Goal: Task Accomplishment & Management: Manage account settings

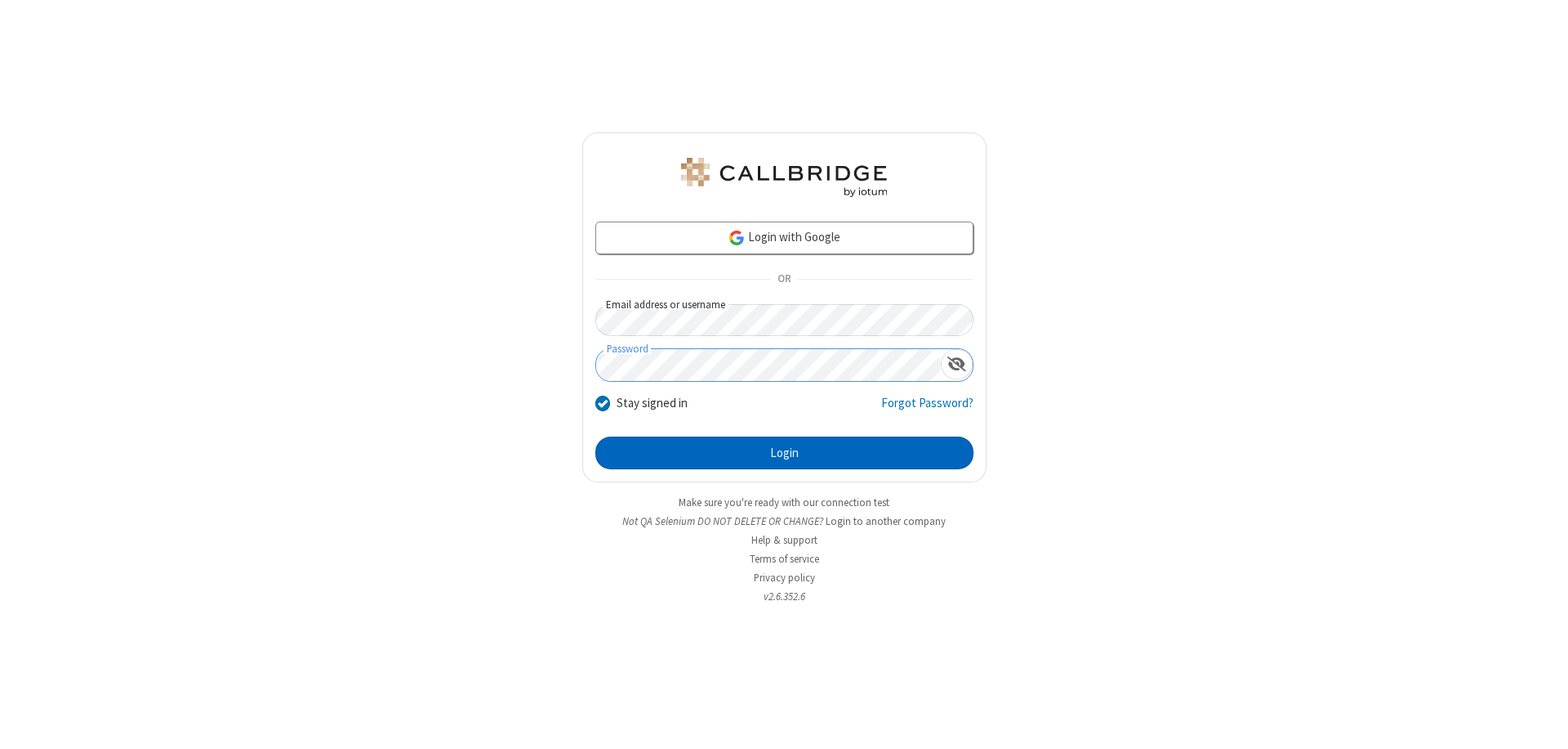
click at [784, 452] on button "Login" at bounding box center [784, 452] width 378 height 32
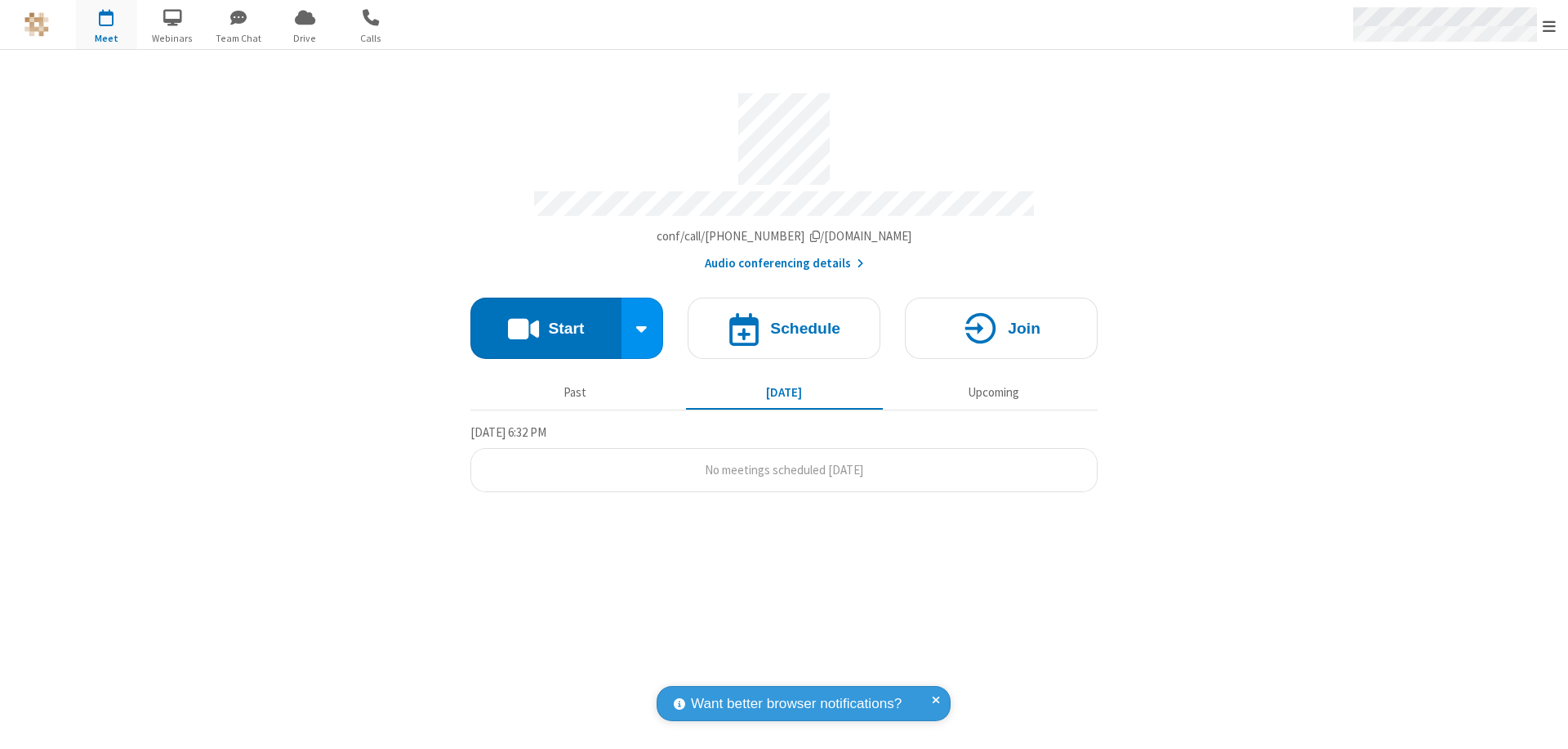
click at [1549, 25] on span "Open menu" at bounding box center [1549, 25] width 13 height 17
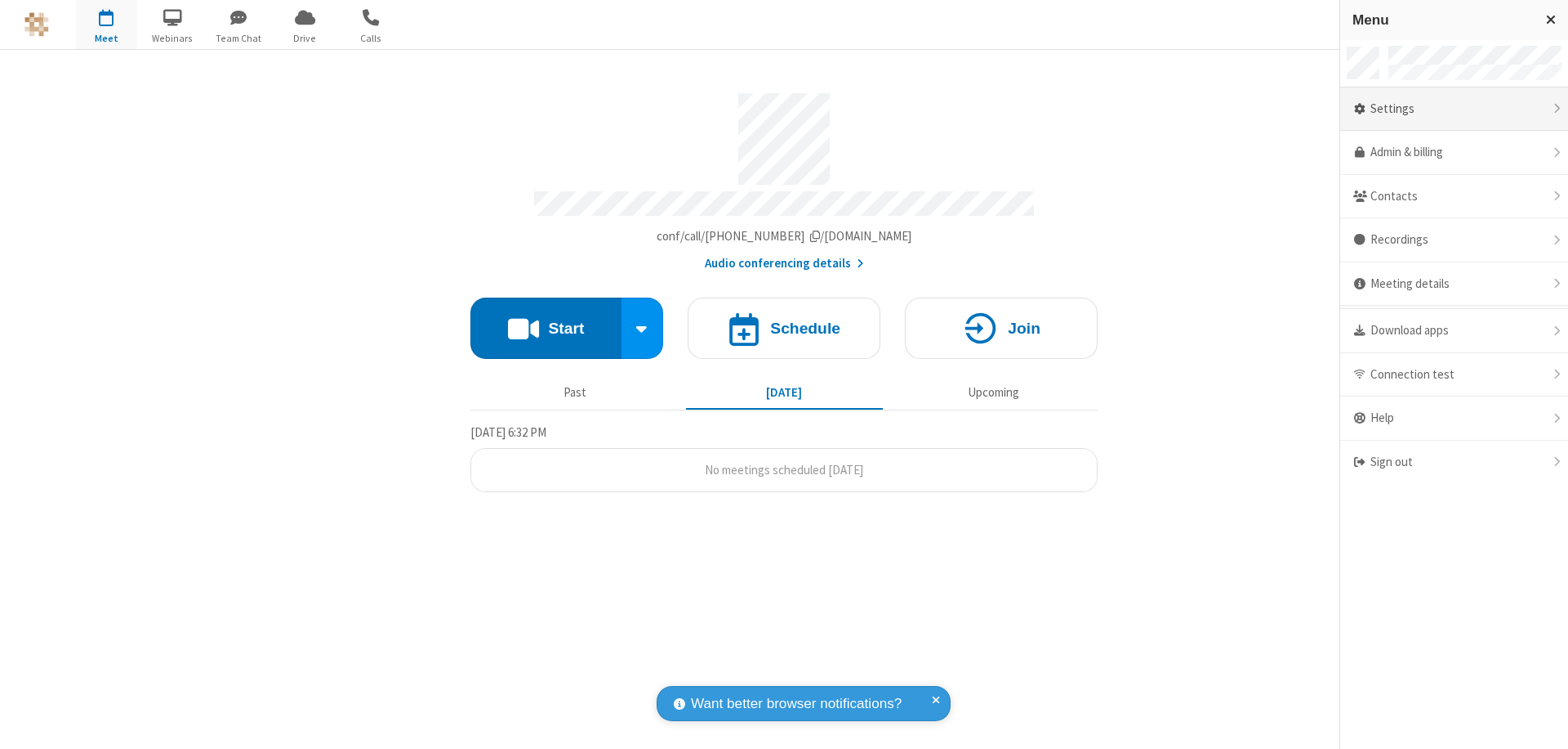
click at [1454, 109] on div "Settings" at bounding box center [1454, 109] width 228 height 44
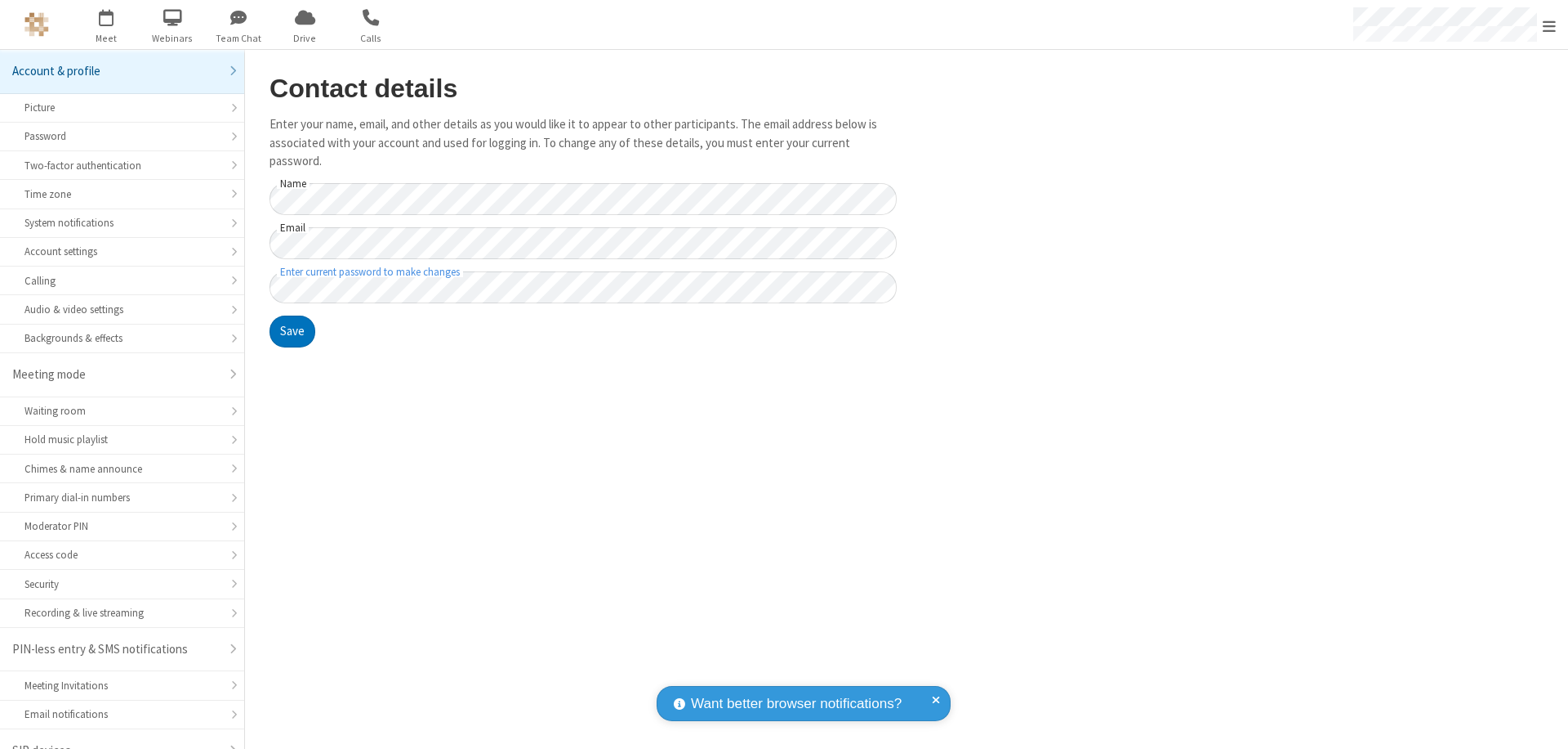
scroll to position [23, 0]
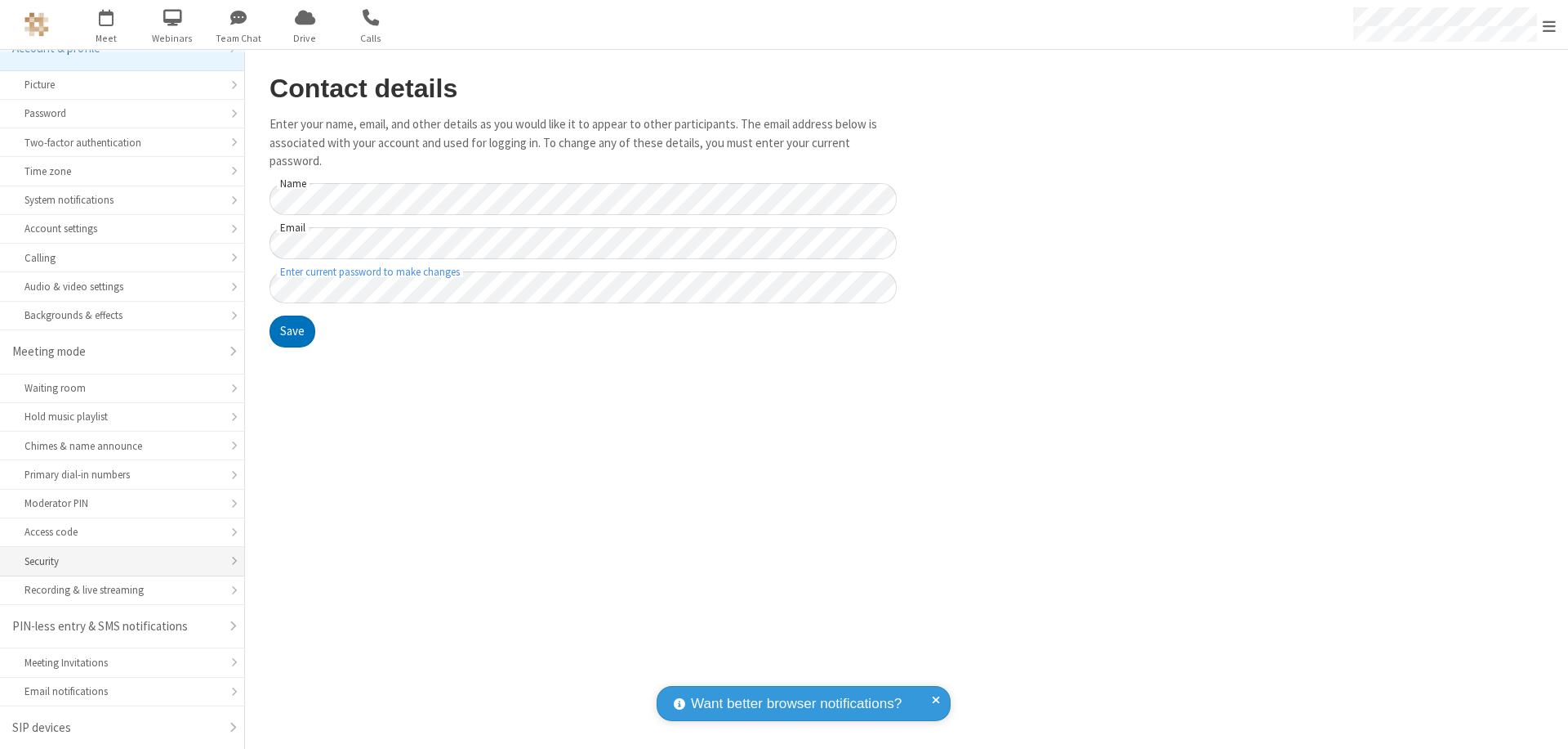
click at [116, 561] on div "Security" at bounding box center [121, 561] width 195 height 16
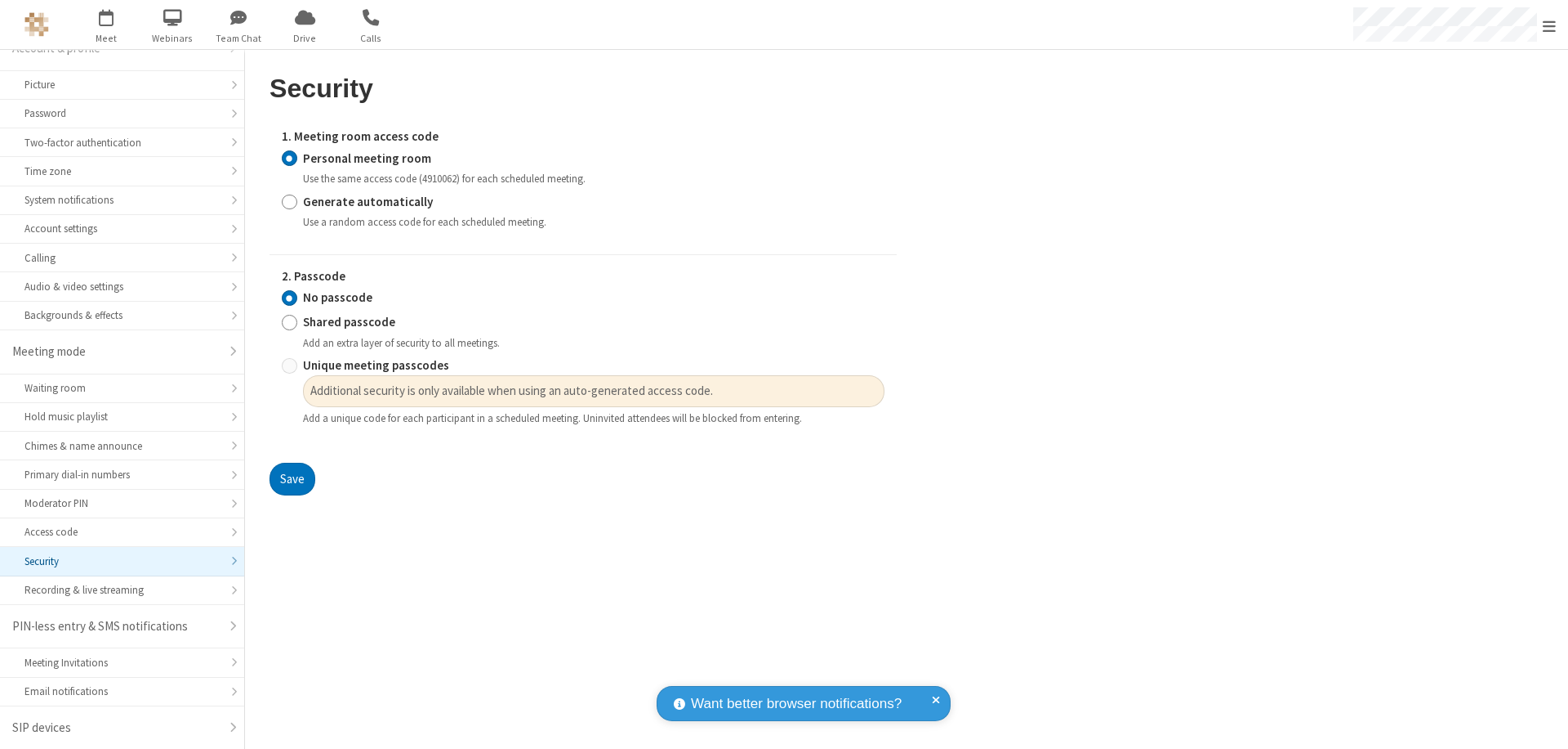
click at [289, 201] on input "Generate automatically" at bounding box center [290, 202] width 16 height 18
radio input "true"
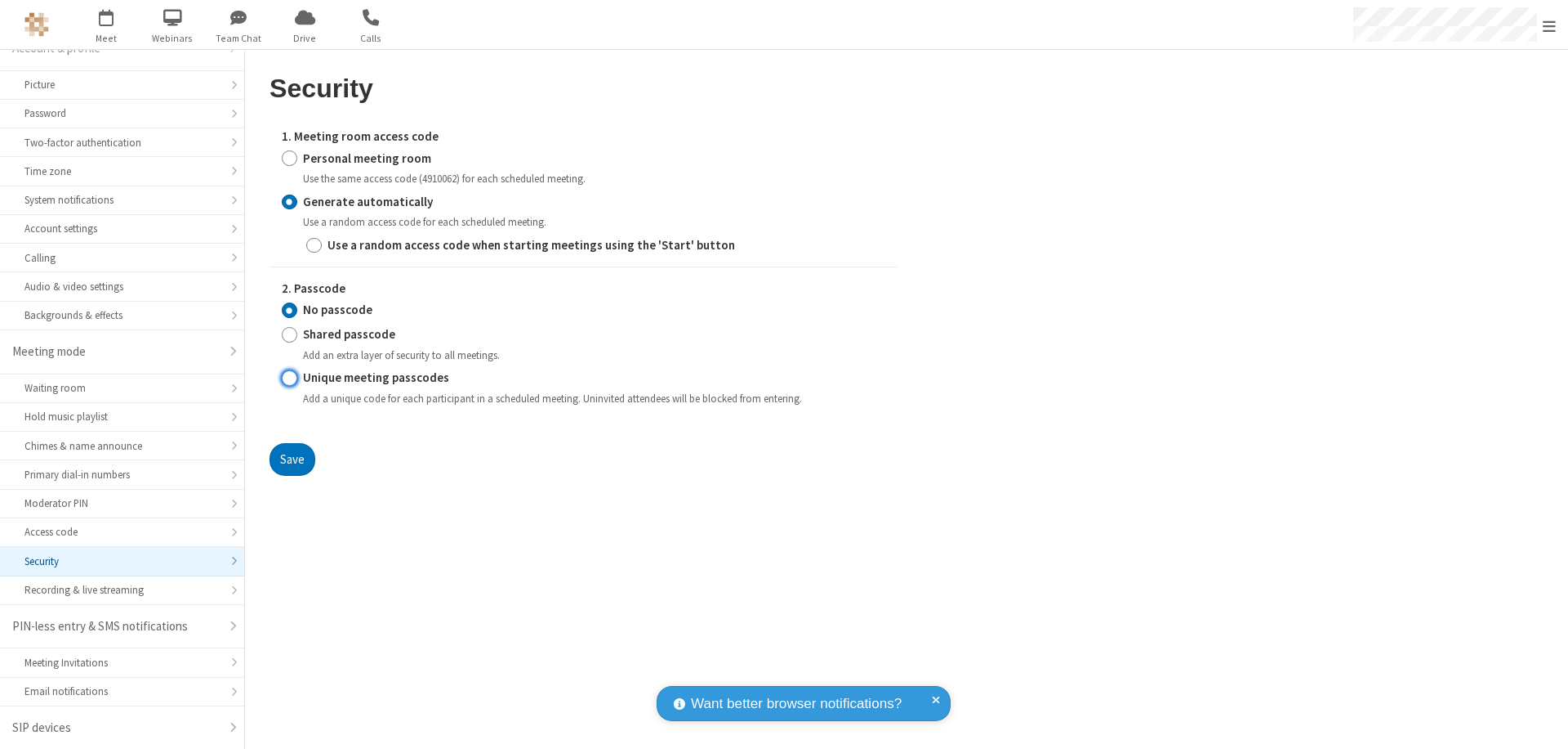
click at [289, 378] on input "Unique meeting passcodes" at bounding box center [290, 378] width 16 height 18
radio input "true"
click at [292, 458] on button "Save" at bounding box center [292, 458] width 46 height 32
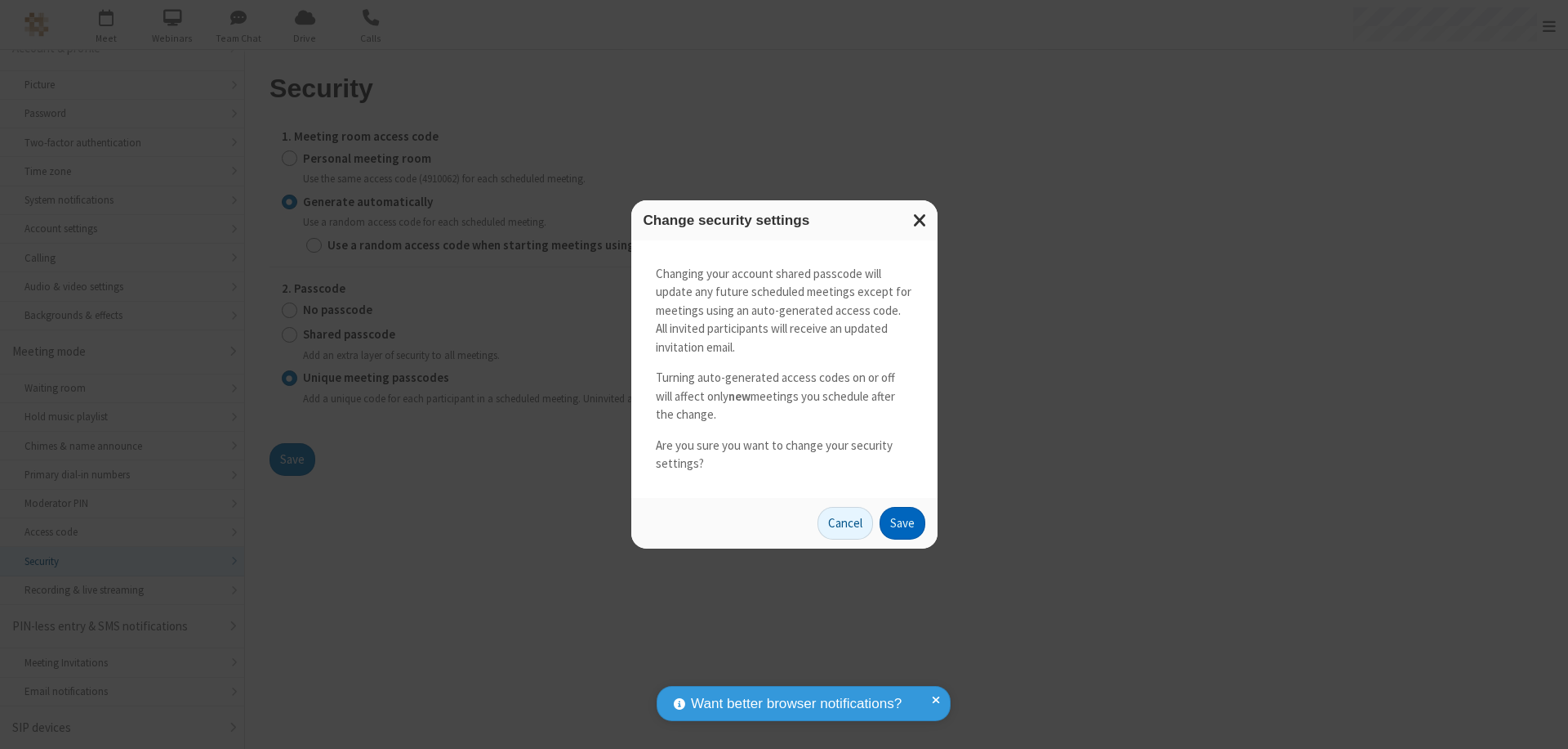
click at [901, 522] on button "Save" at bounding box center [902, 522] width 46 height 32
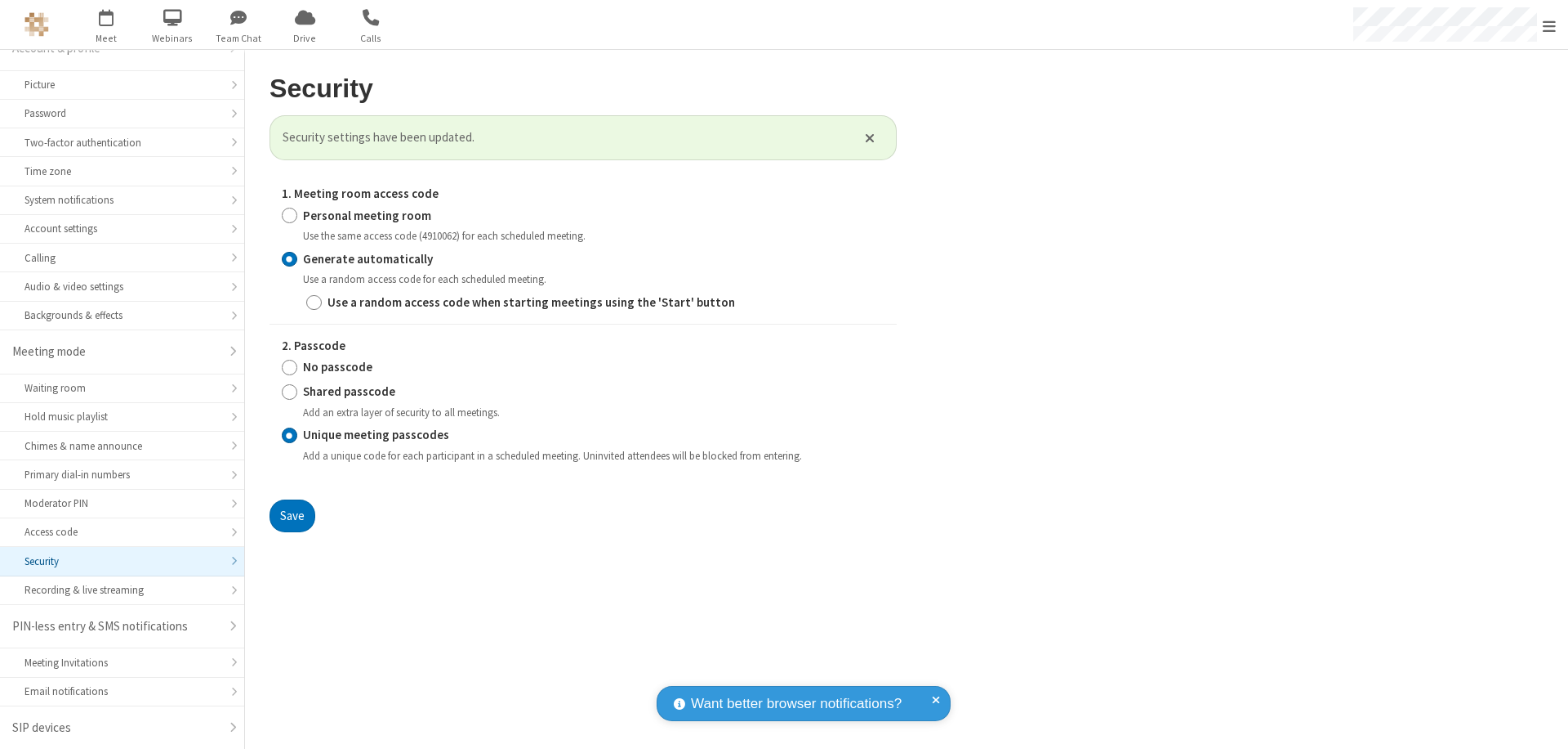
click at [1549, 25] on span "Open menu" at bounding box center [1549, 25] width 13 height 17
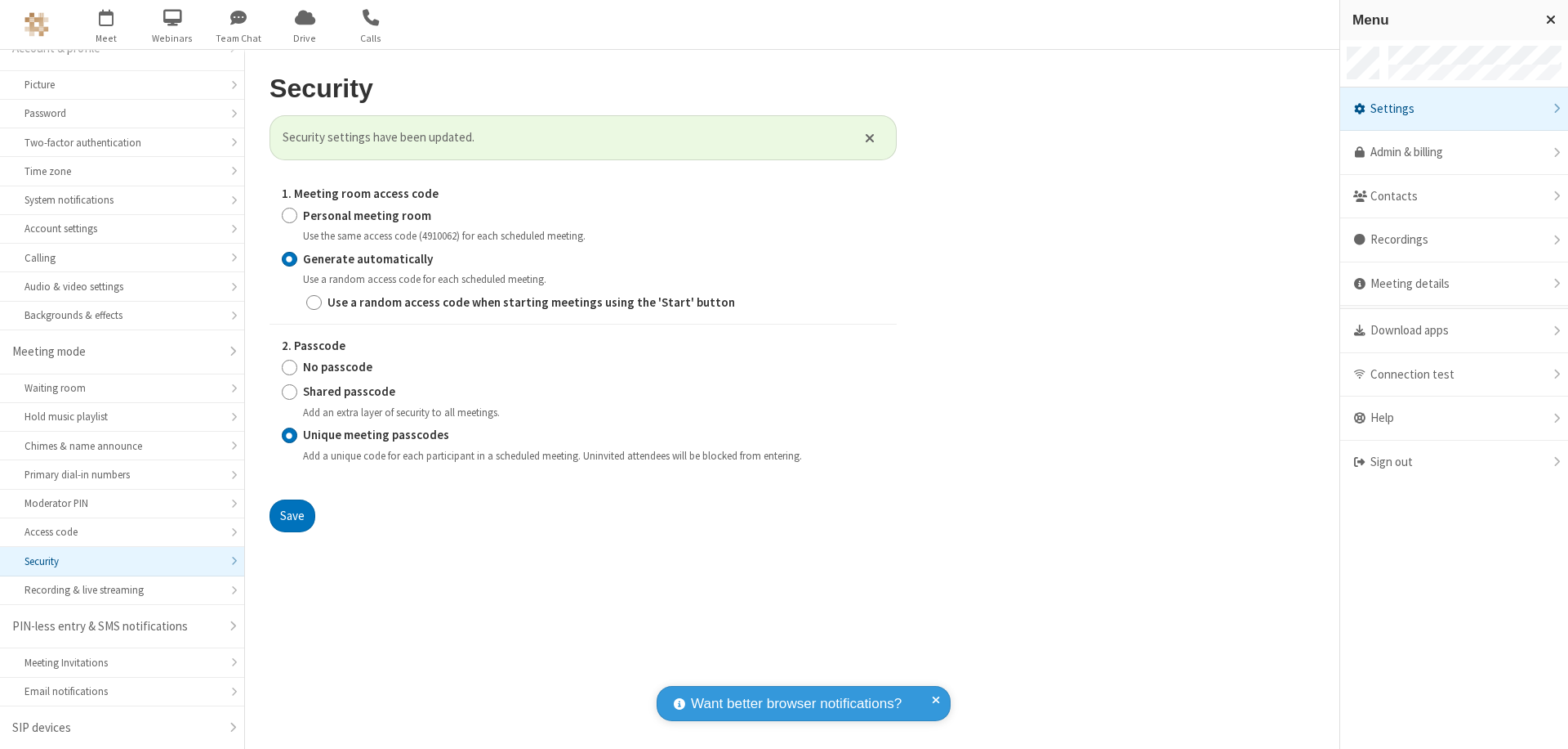
click at [107, 24] on span "button" at bounding box center [107, 17] width 62 height 27
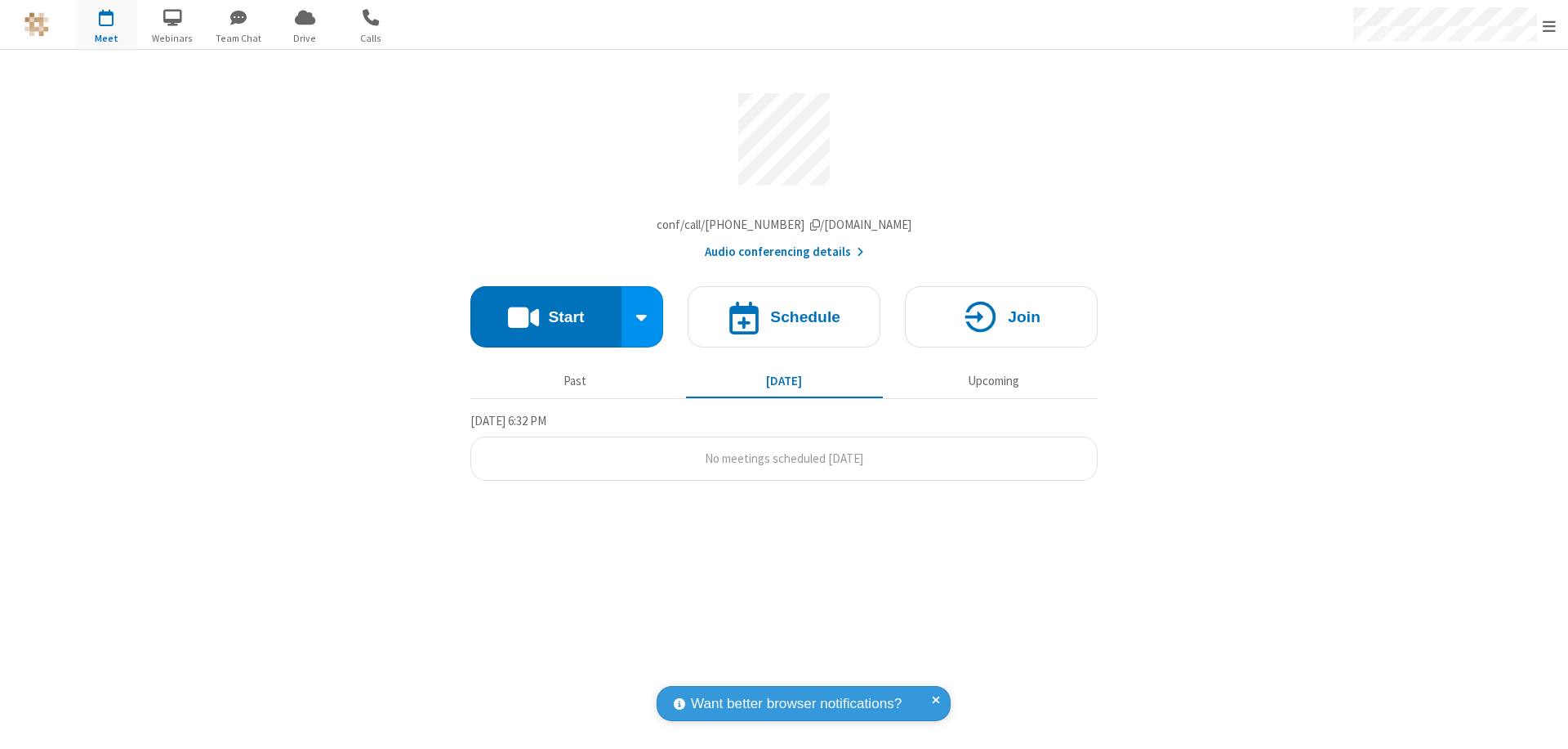
click at [784, 320] on h4 "Schedule" at bounding box center [806, 316] width 70 height 16
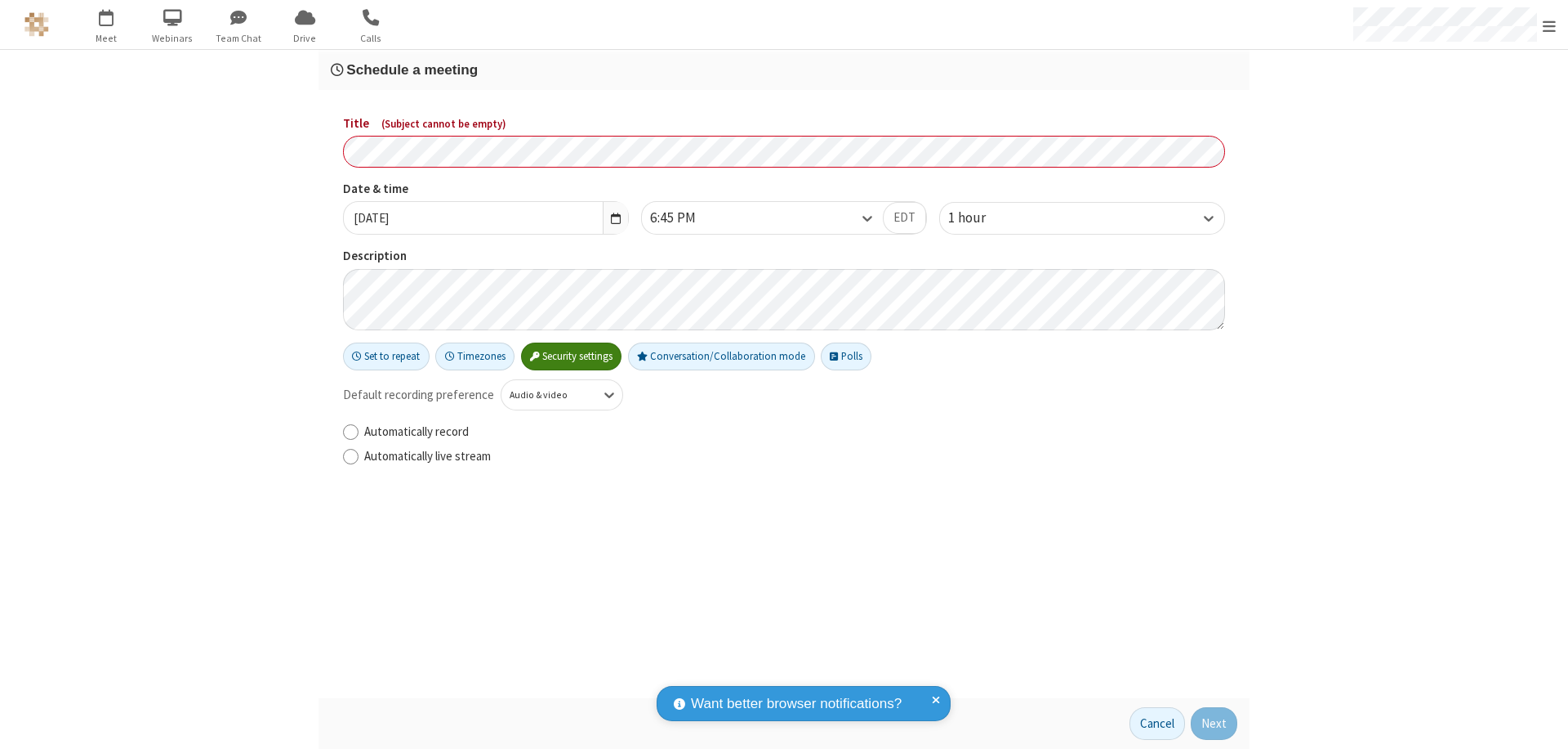
click at [784, 70] on h3 "Schedule a meeting" at bounding box center [784, 70] width 906 height 16
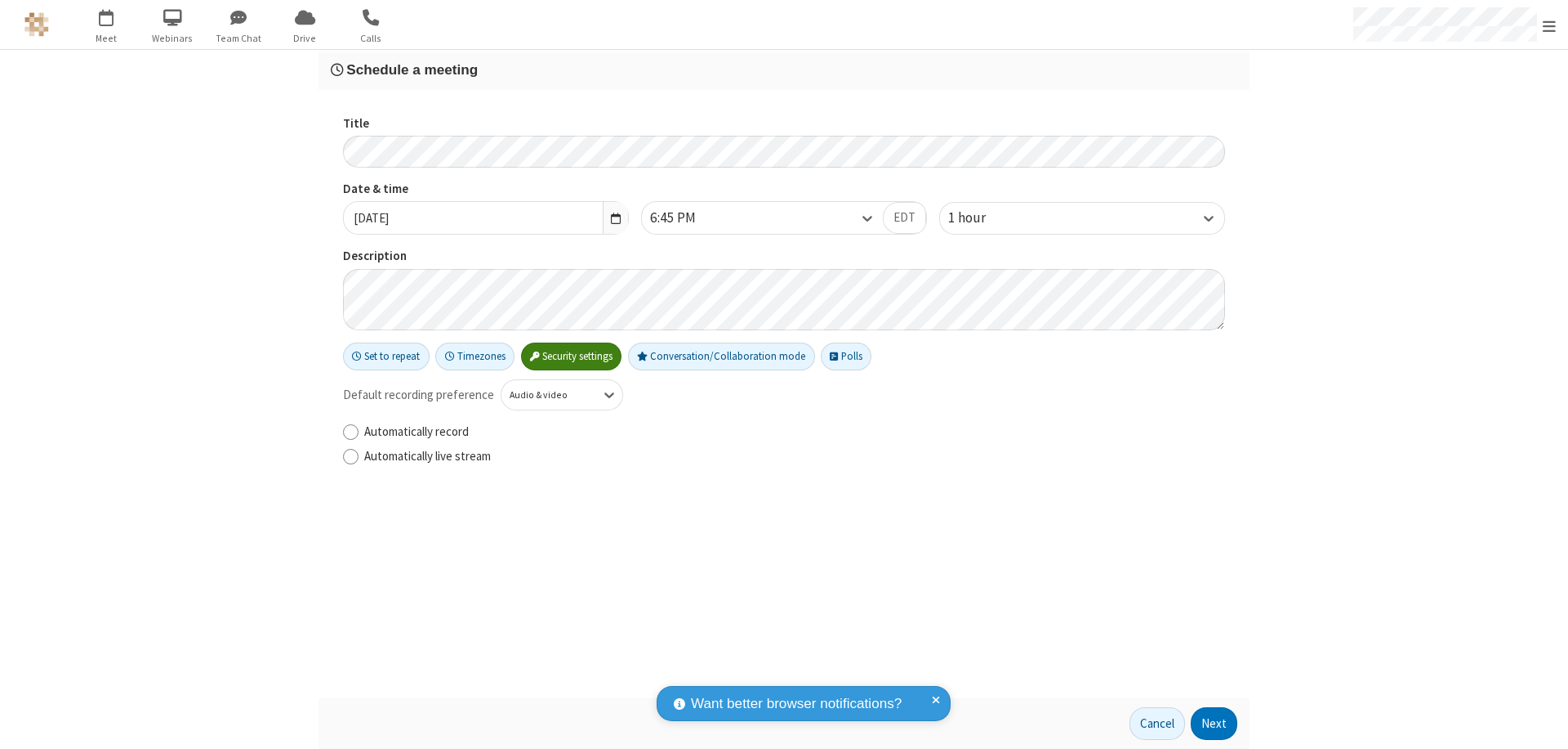
click at [1215, 724] on button "Next" at bounding box center [1215, 723] width 47 height 32
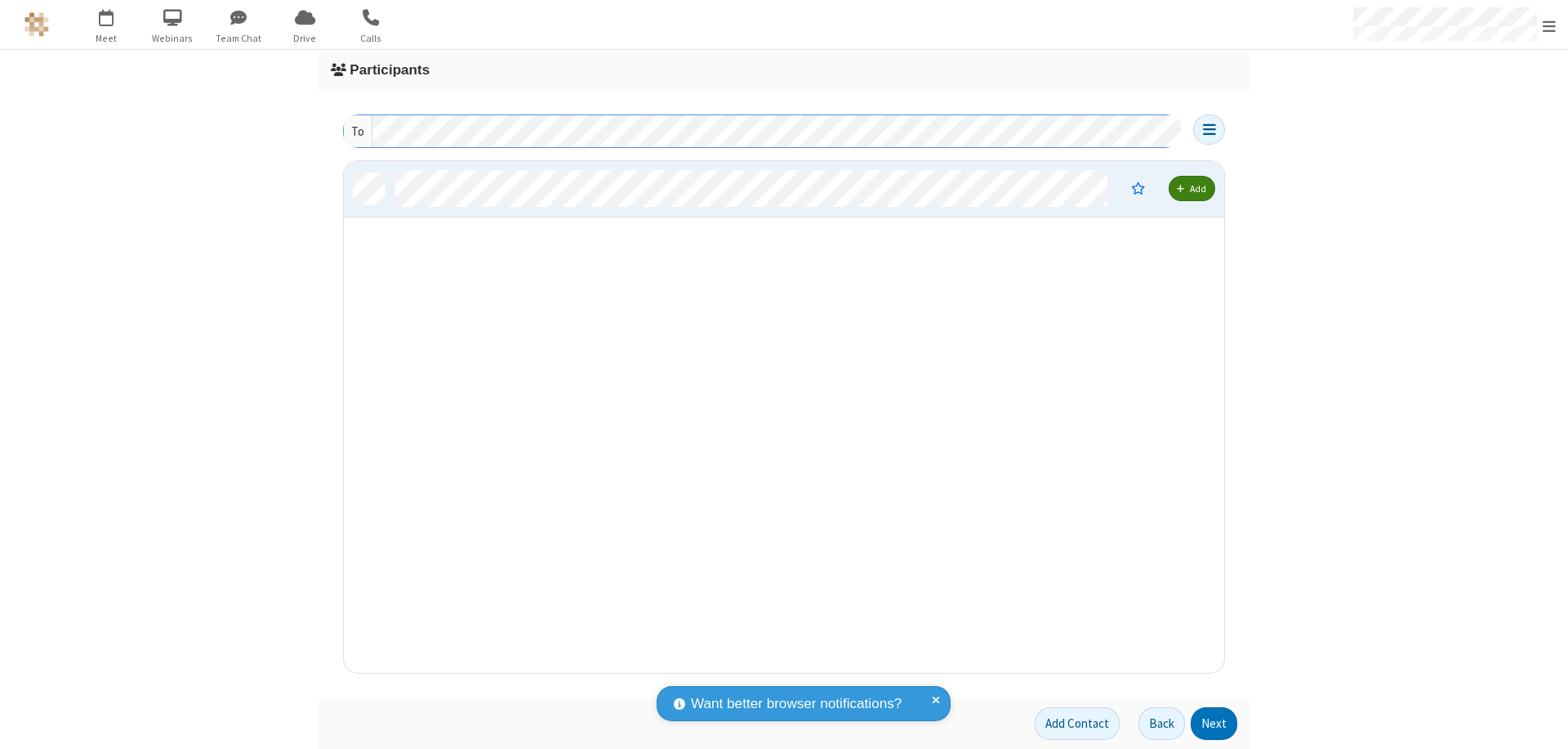
scroll to position [499, 868]
click at [1215, 724] on button "Next" at bounding box center [1215, 723] width 47 height 32
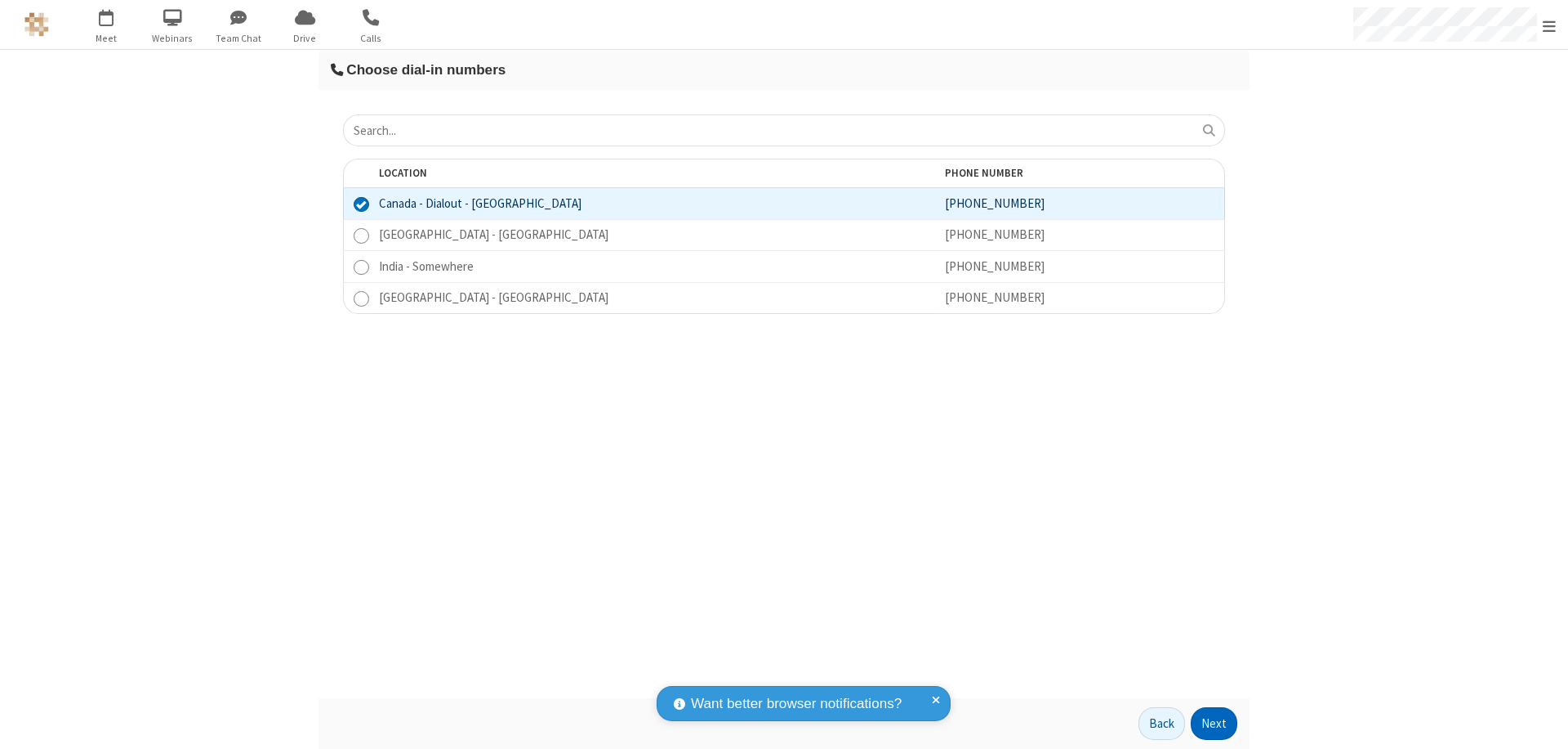
click at [1215, 724] on button "Next" at bounding box center [1215, 723] width 47 height 32
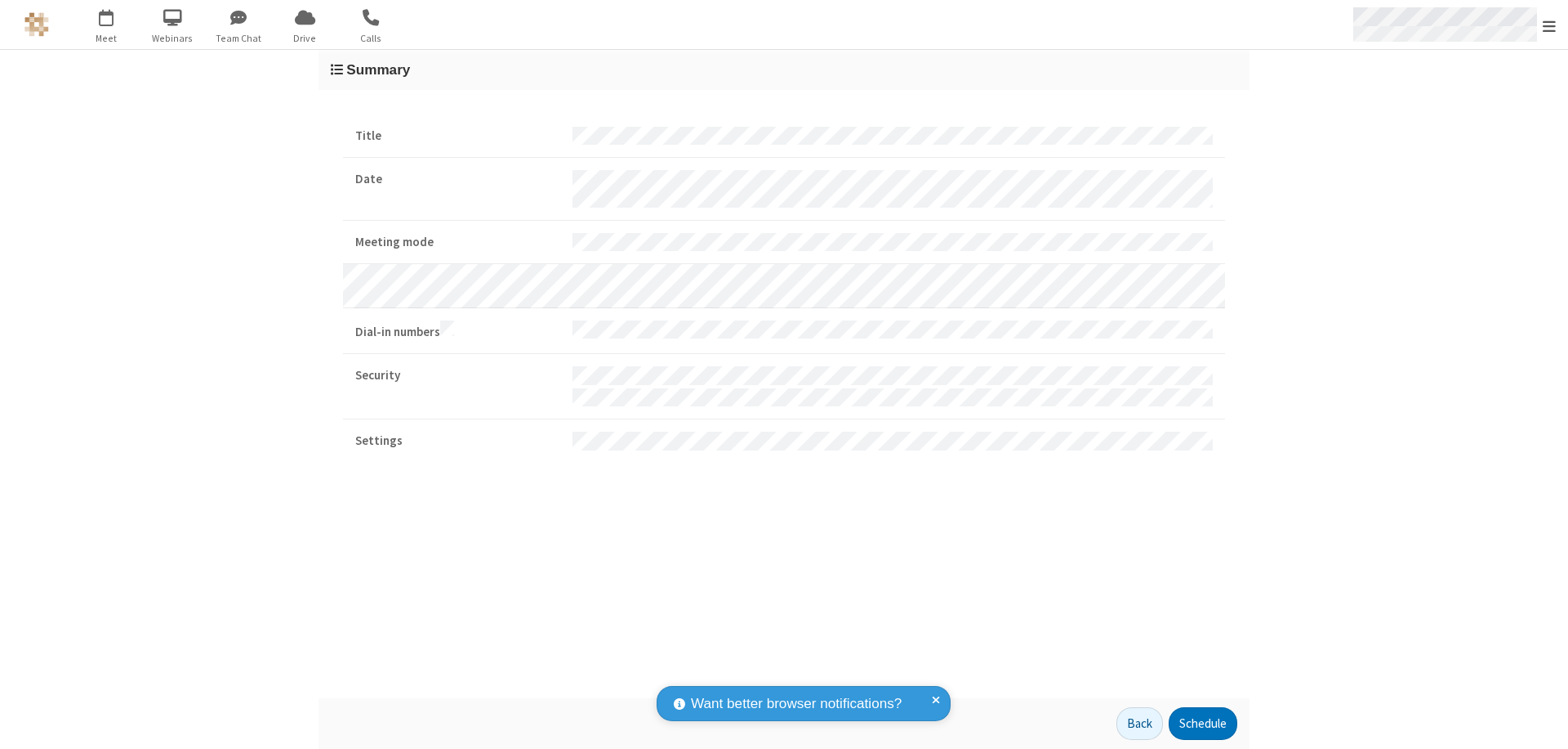
click at [1549, 25] on span "Open menu" at bounding box center [1549, 25] width 13 height 17
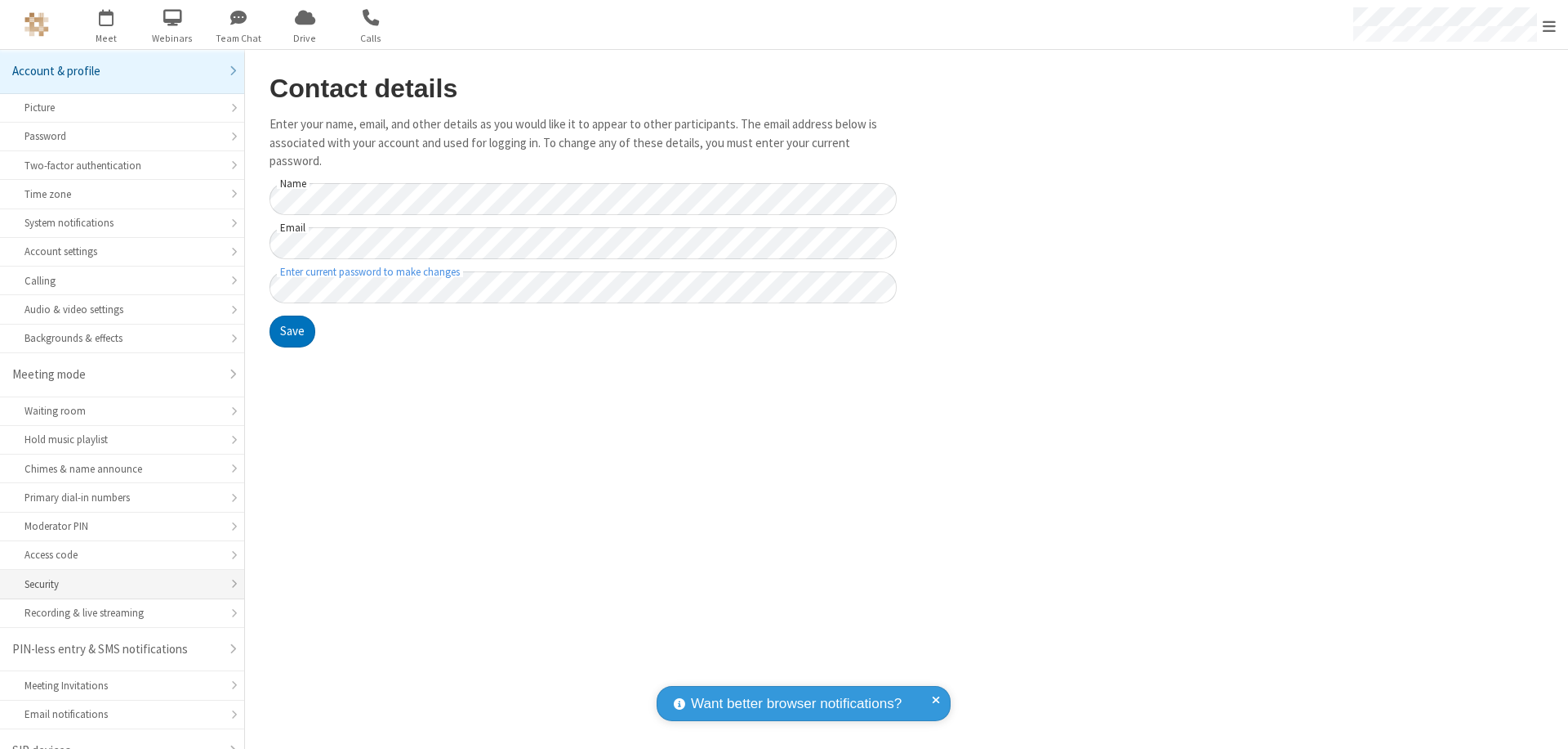
click at [116, 576] on div "Security" at bounding box center [121, 584] width 195 height 16
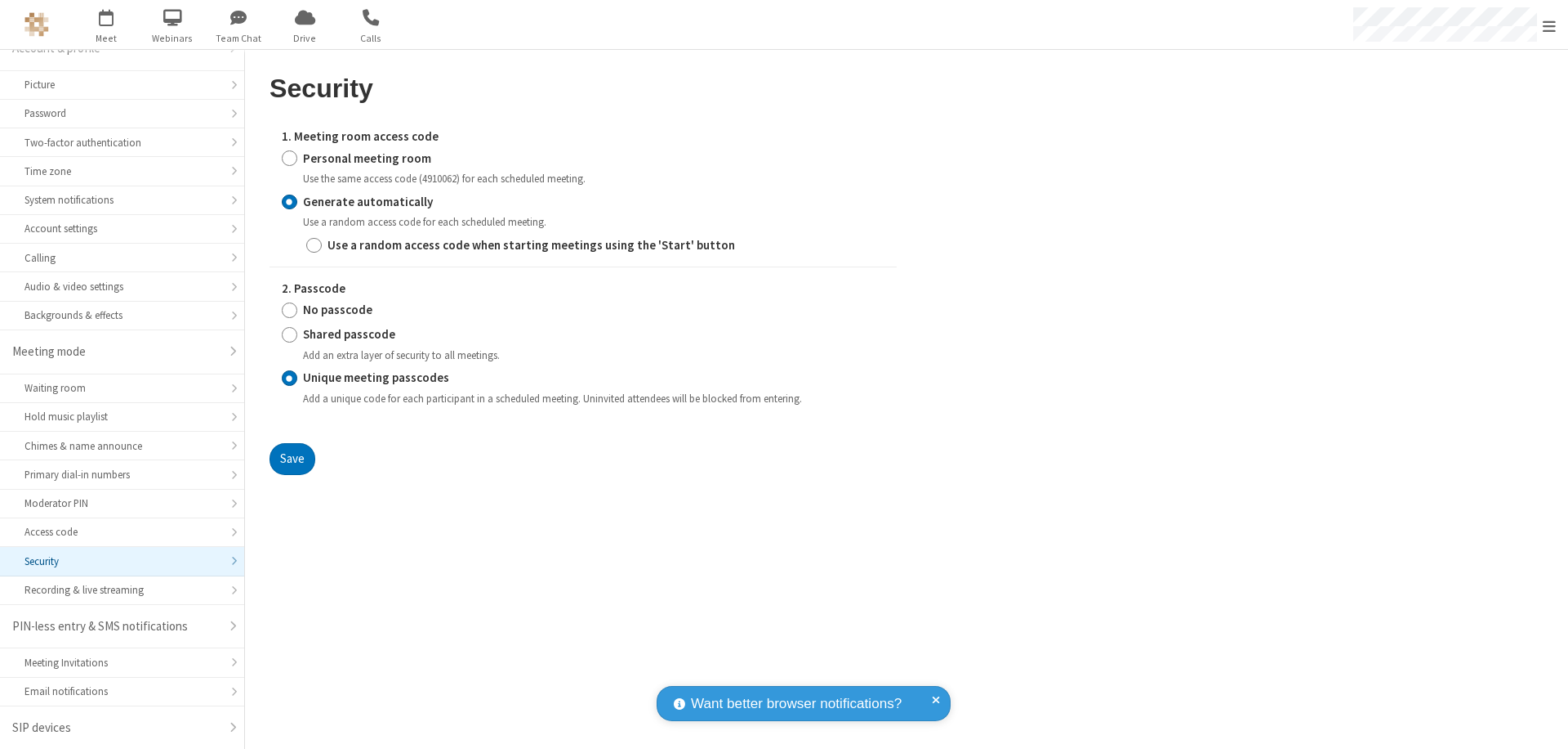
click at [289, 158] on input "Personal meeting room" at bounding box center [290, 159] width 16 height 18
radio input "true"
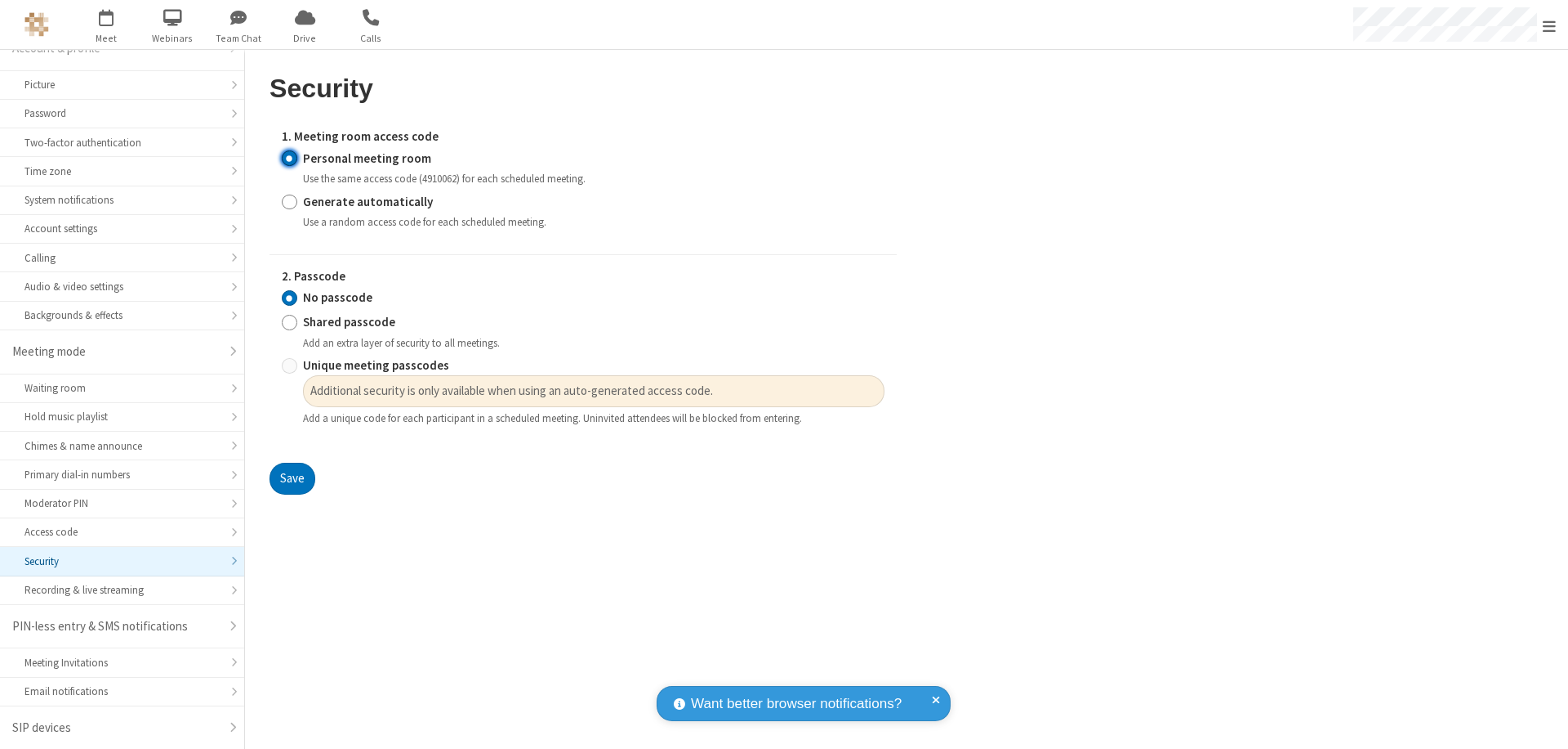
click at [289, 298] on input "No passcode" at bounding box center [290, 298] width 16 height 18
click at [292, 479] on button "Save" at bounding box center [292, 478] width 46 height 32
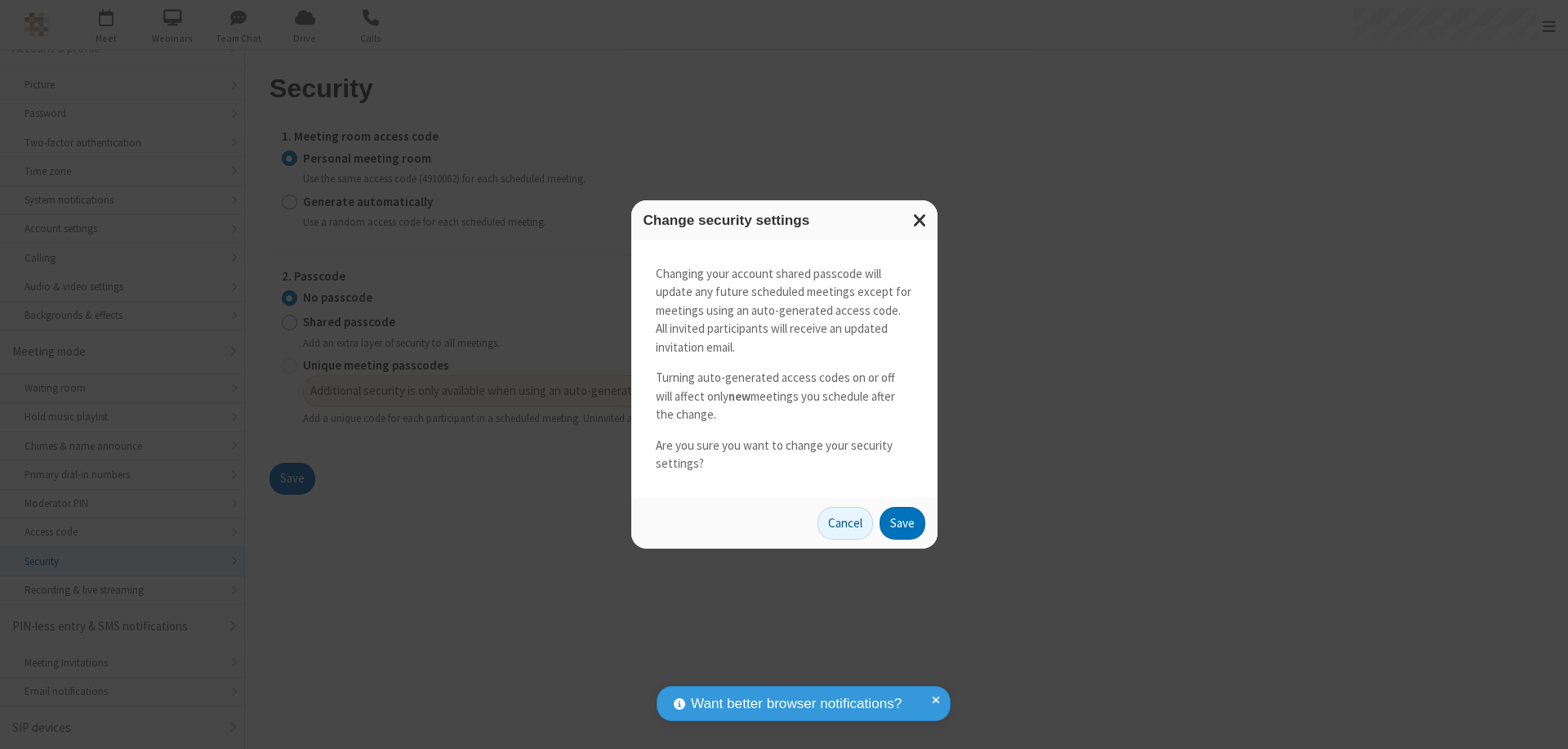
click at [901, 522] on button "Save" at bounding box center [902, 522] width 46 height 32
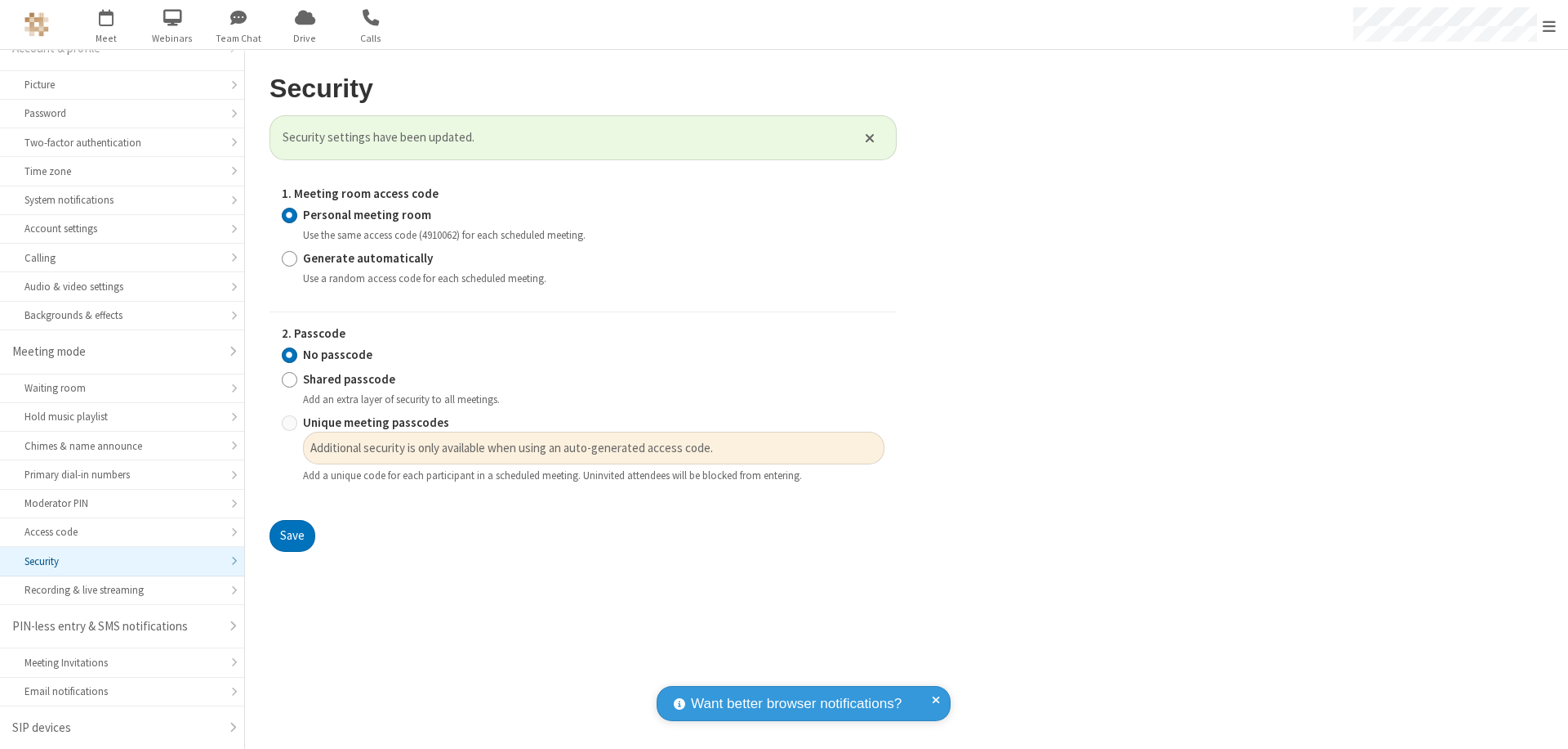
click at [1549, 24] on span "Open menu" at bounding box center [1549, 25] width 13 height 17
